Goal: Use online tool/utility: Utilize a website feature to perform a specific function

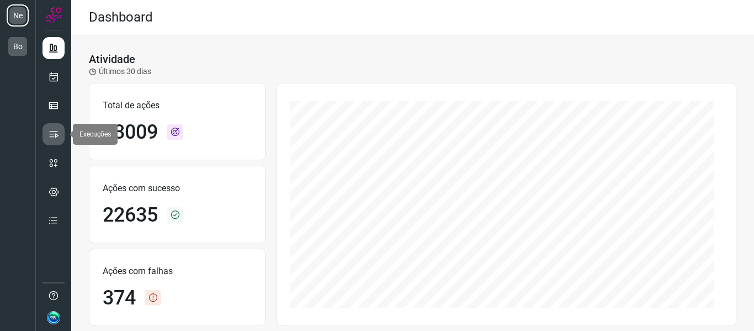
click at [55, 139] on icon at bounding box center [53, 134] width 11 height 11
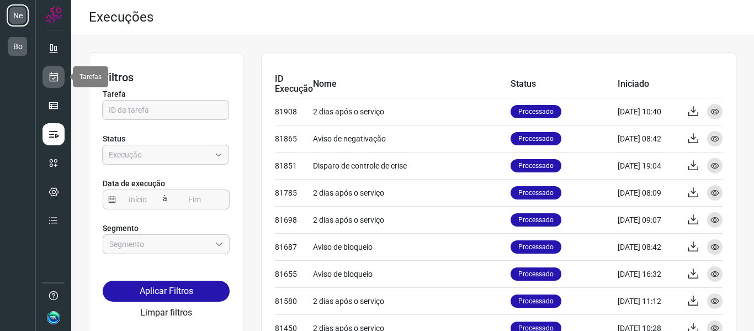
click at [54, 82] on icon at bounding box center [54, 76] width 12 height 11
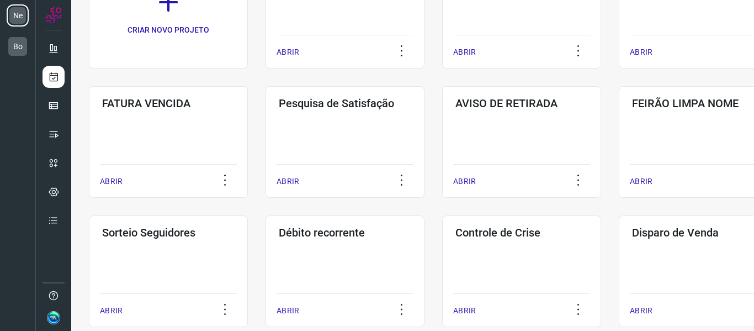
scroll to position [166, 0]
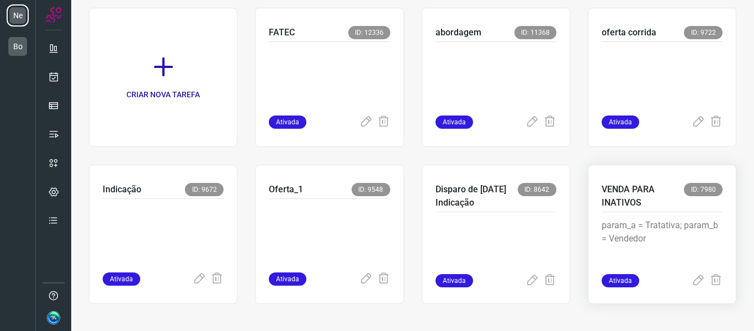
scroll to position [81, 0]
click at [495, 81] on p at bounding box center [495, 75] width 121 height 55
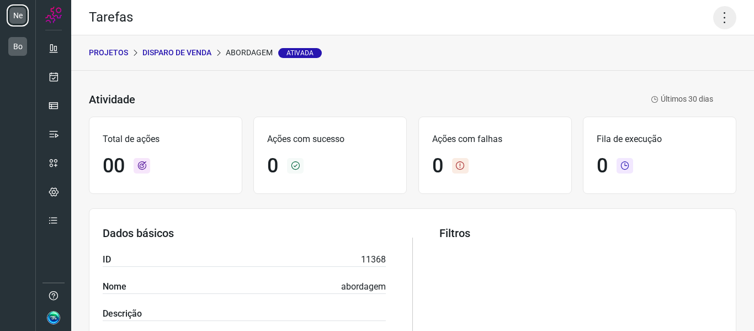
click at [716, 19] on icon at bounding box center [724, 17] width 23 height 23
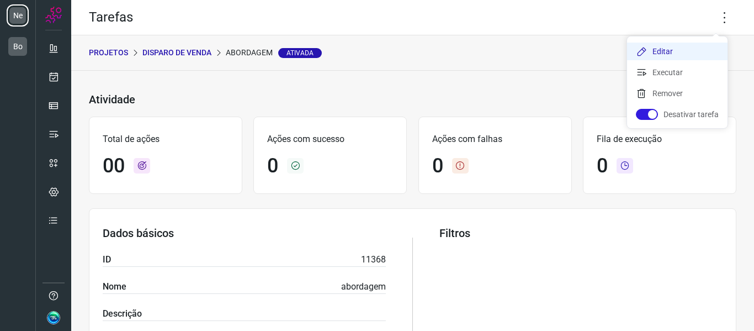
click at [668, 50] on li "Editar" at bounding box center [677, 51] width 100 height 18
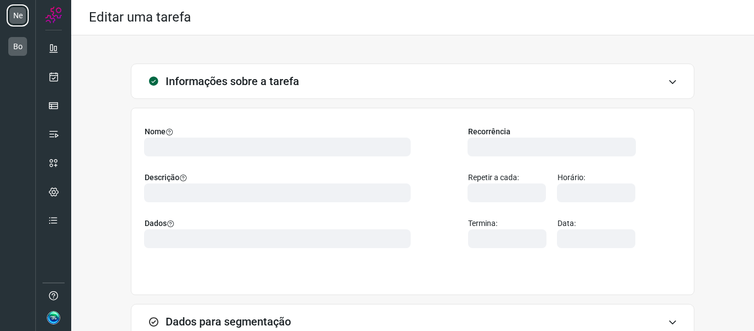
type input "560898"
type input "405955"
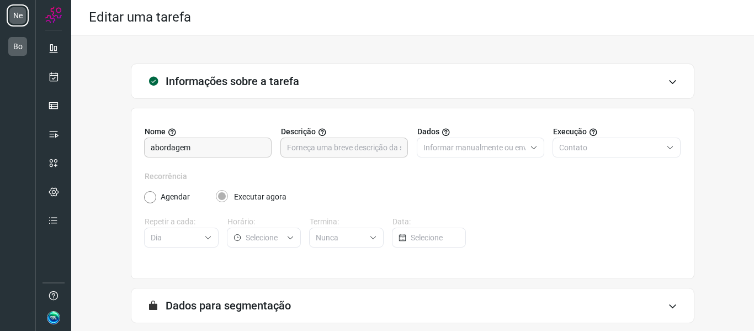
scroll to position [100, 0]
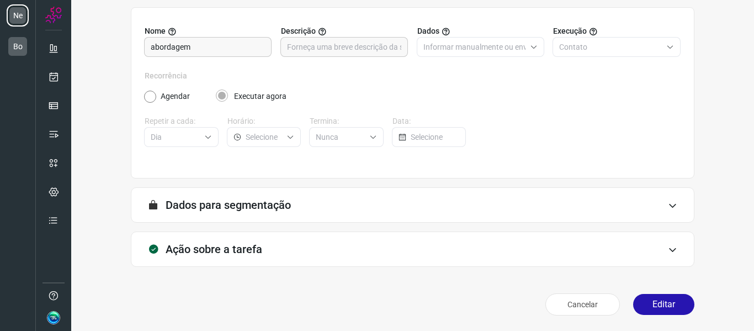
click at [248, 249] on h3 "Ação sobre a tarefa" at bounding box center [214, 248] width 97 height 13
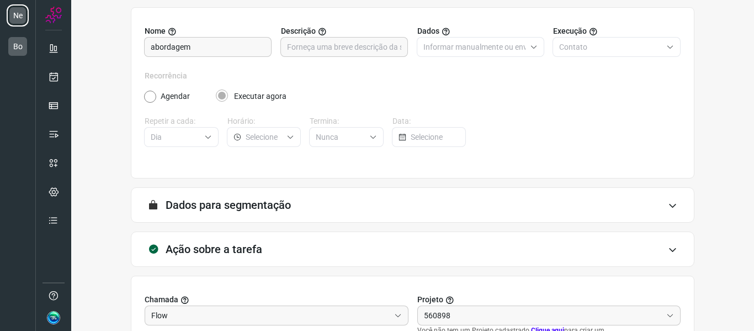
type input "Neolink"
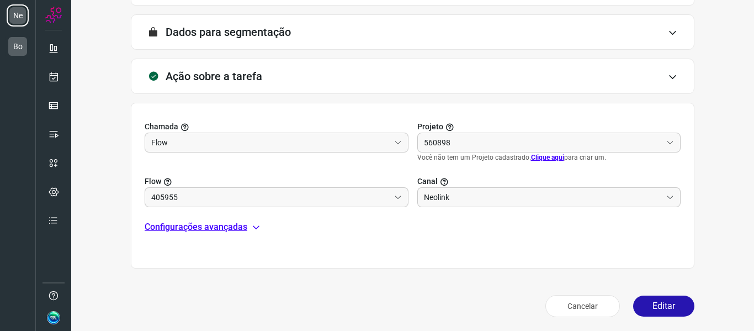
scroll to position [275, 0]
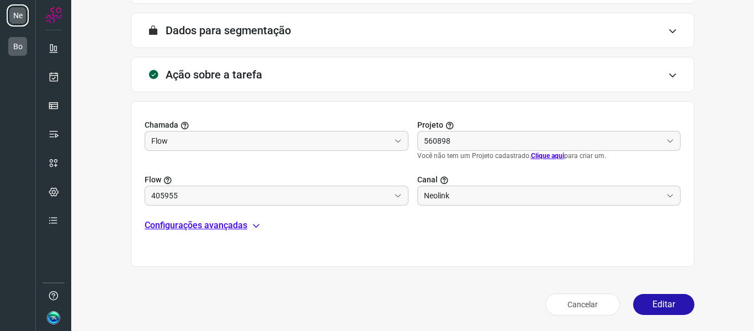
type input "Envia Template - Abordagem"
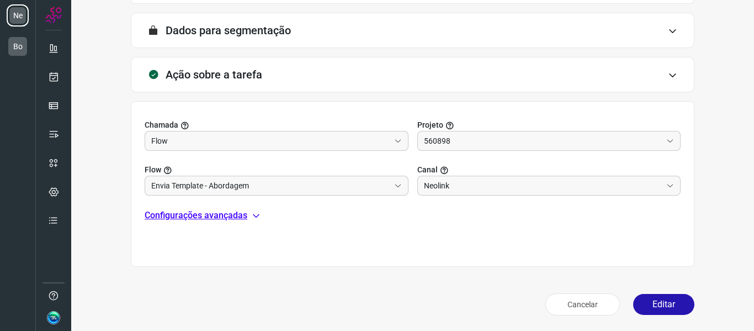
type input "DISPAROS VENDAS"
click at [256, 187] on input "Envia Template - Abordagem" at bounding box center [270, 185] width 238 height 19
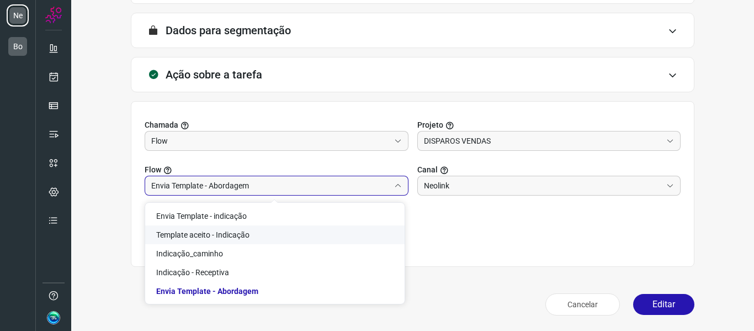
click at [239, 231] on span "Template aceito - Indicação" at bounding box center [202, 234] width 93 height 9
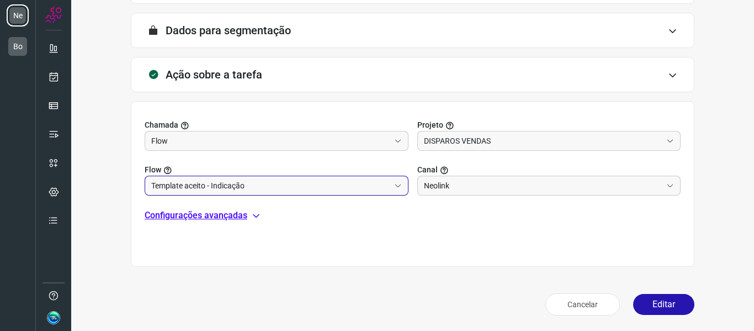
click at [284, 190] on input "Template aceito - Indicação" at bounding box center [270, 185] width 238 height 19
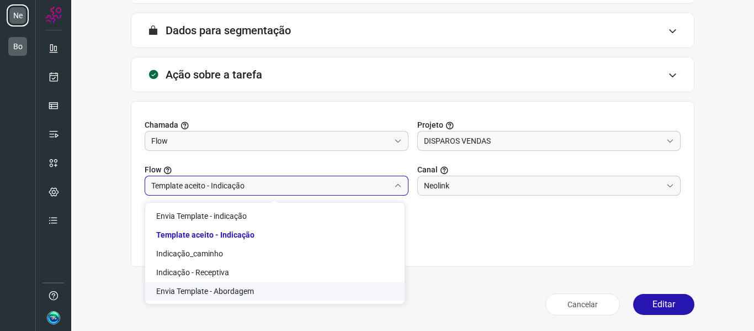
click at [244, 290] on span "Envia Template - Abordagem" at bounding box center [205, 290] width 98 height 9
type input "Envia Template - Abordagem"
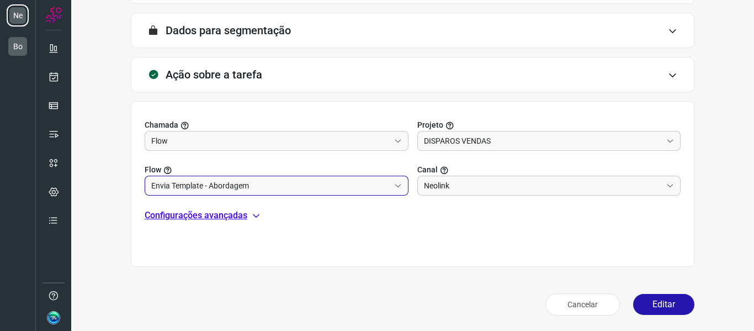
click at [288, 227] on div "Chamada Flow Projeto DISPAROS VENDAS Flow Envia Template - Abordagem Canal Neol…" at bounding box center [413, 184] width 564 height 166
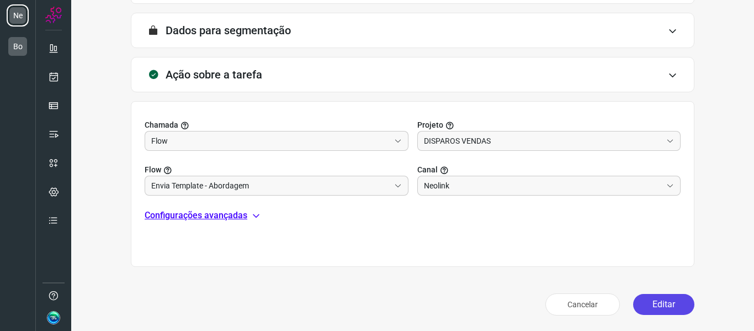
click at [656, 304] on button "Editar" at bounding box center [663, 304] width 61 height 21
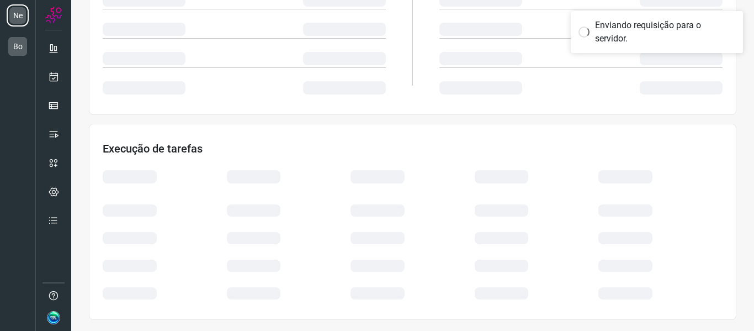
scroll to position [240, 0]
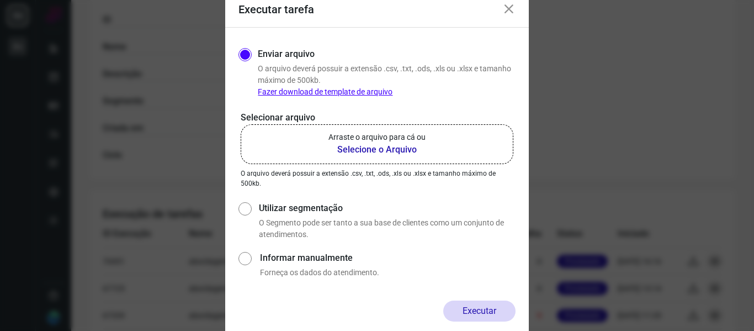
click at [387, 153] on b "Selecione o Arquivo" at bounding box center [376, 149] width 97 height 13
click at [0, 0] on input "Arraste o arquivo para cá ou Selecione o Arquivo" at bounding box center [0, 0] width 0 height 0
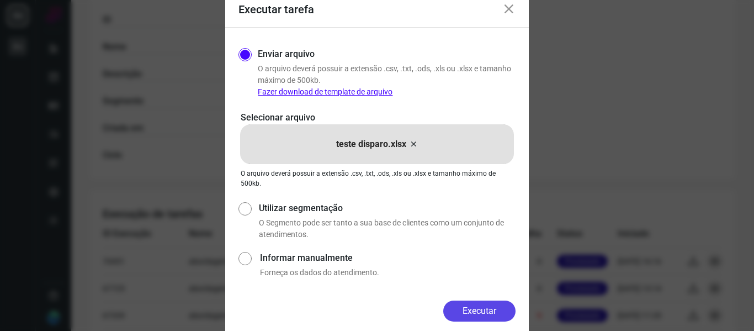
click at [460, 312] on button "Executar" at bounding box center [479, 310] width 72 height 21
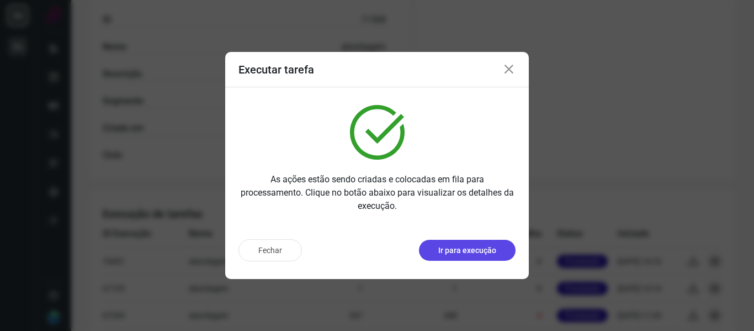
click at [477, 247] on p "Ir para execução" at bounding box center [467, 250] width 58 height 12
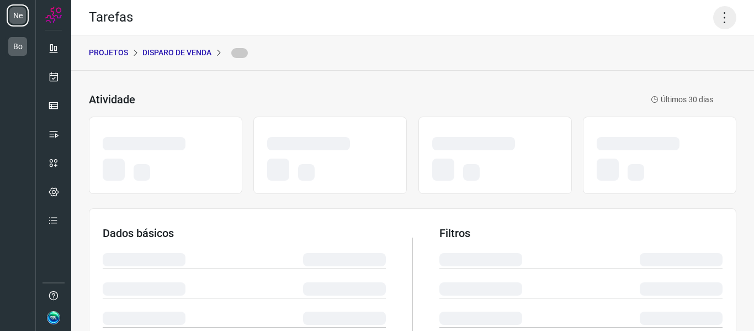
click at [722, 18] on icon at bounding box center [724, 17] width 23 height 23
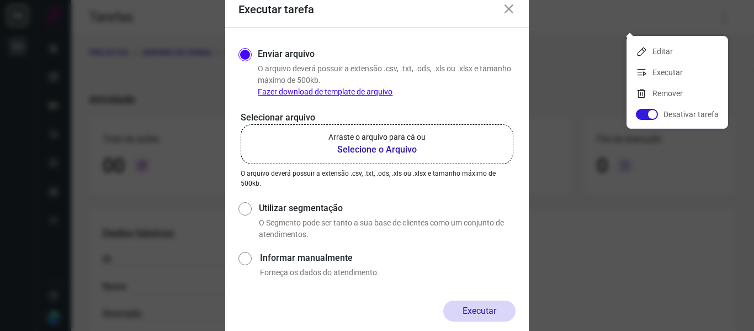
drag, startPoint x: 657, startPoint y: 299, endPoint x: 640, endPoint y: 277, distance: 27.9
click at [657, 296] on div "Executar tarefa Enviar arquivo O arquivo deverá possuir a extensão .csv, .txt, …" at bounding box center [377, 165] width 754 height 331
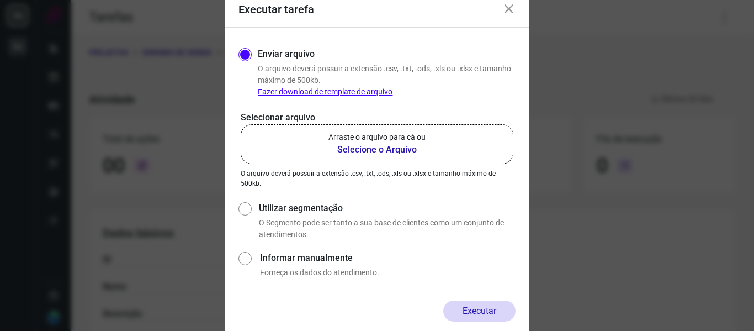
click at [509, 9] on icon at bounding box center [508, 9] width 13 height 13
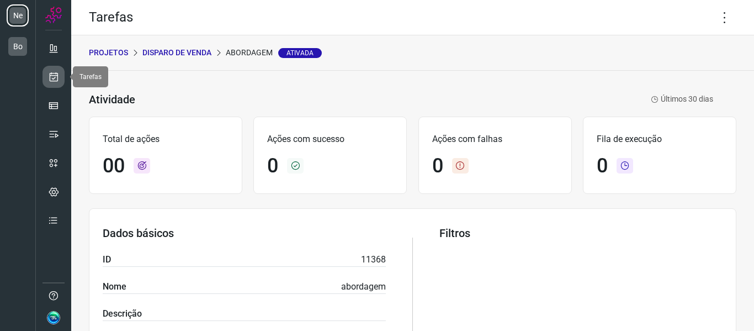
click at [52, 77] on icon at bounding box center [54, 76] width 12 height 11
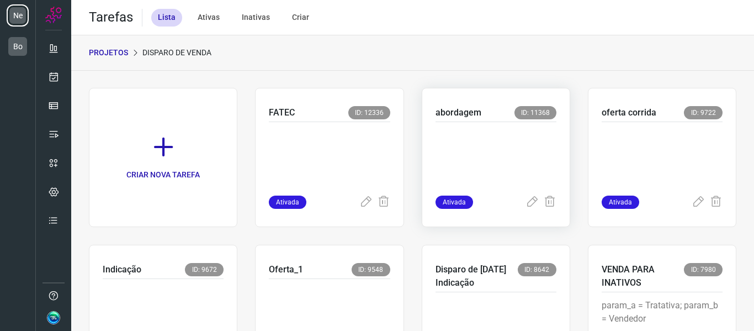
click at [444, 162] on p at bounding box center [495, 156] width 121 height 55
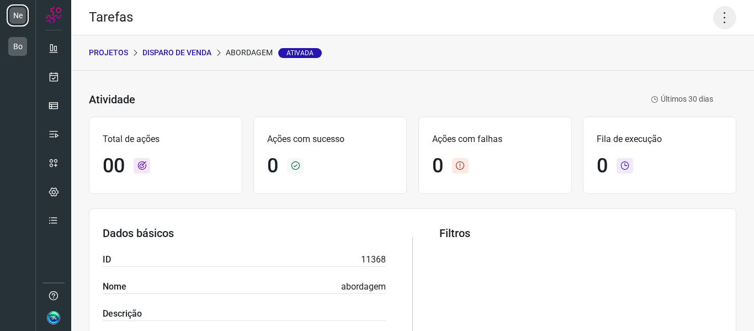
click at [721, 23] on icon at bounding box center [724, 17] width 23 height 23
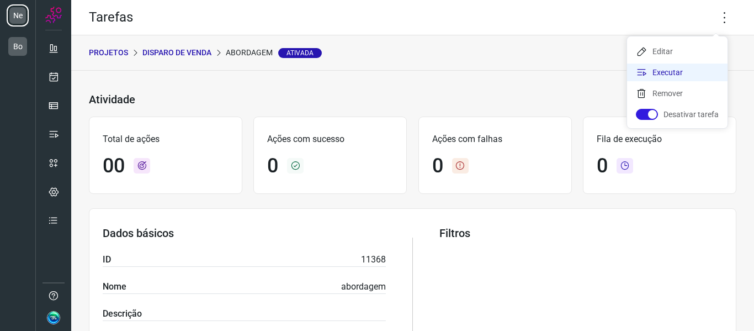
click at [669, 73] on li "Executar" at bounding box center [677, 72] width 100 height 18
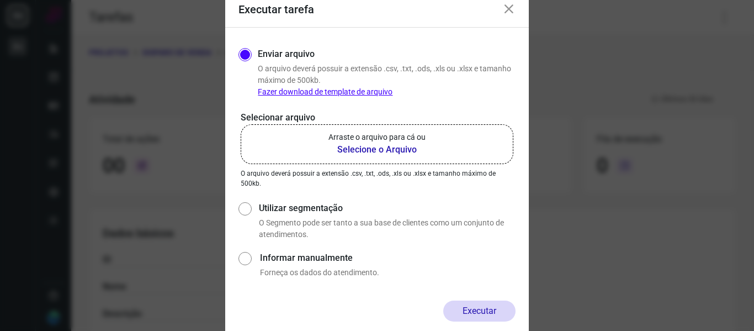
click at [408, 150] on b "Selecione o Arquivo" at bounding box center [376, 149] width 97 height 13
click at [0, 0] on input "Arraste o arquivo para cá ou Selecione o Arquivo" at bounding box center [0, 0] width 0 height 0
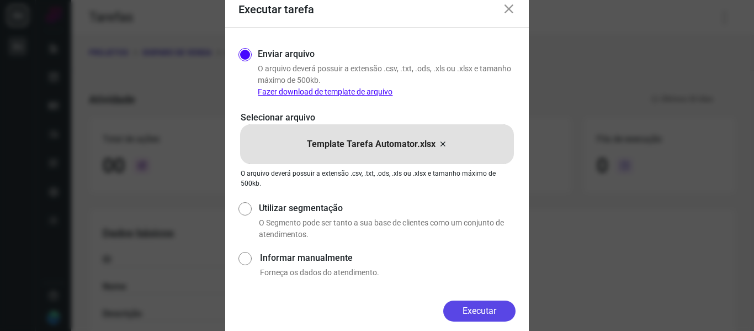
click at [466, 312] on button "Executar" at bounding box center [479, 310] width 72 height 21
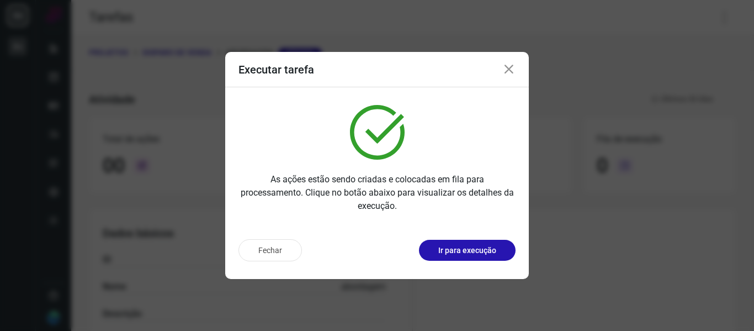
click at [450, 254] on p "Ir para execução" at bounding box center [467, 250] width 58 height 12
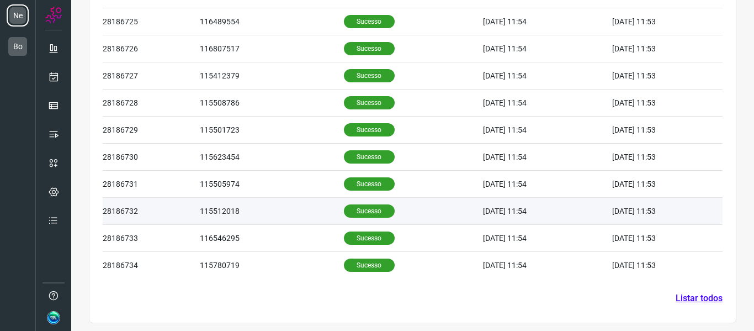
scroll to position [395, 0]
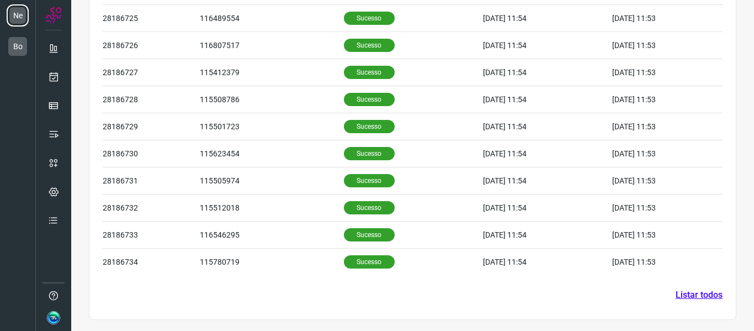
click at [710, 294] on link "Listar todos" at bounding box center [699, 294] width 47 height 13
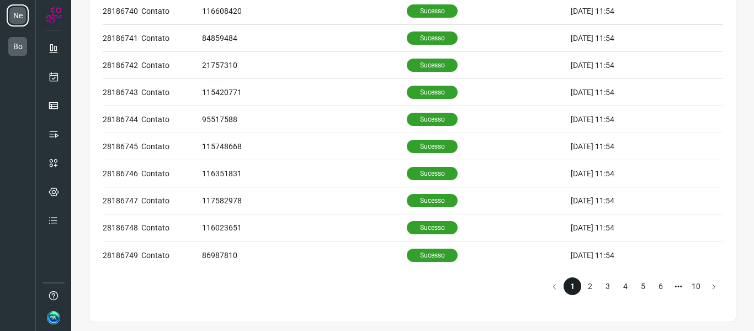
scroll to position [507, 0]
